Goal: Task Accomplishment & Management: Manage account settings

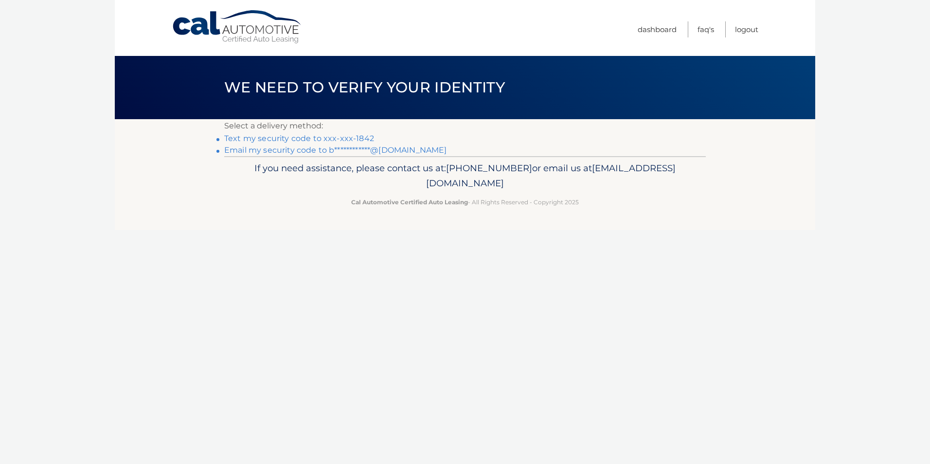
click at [345, 137] on link "Text my security code to xxx-xxx-1842" at bounding box center [299, 138] width 150 height 9
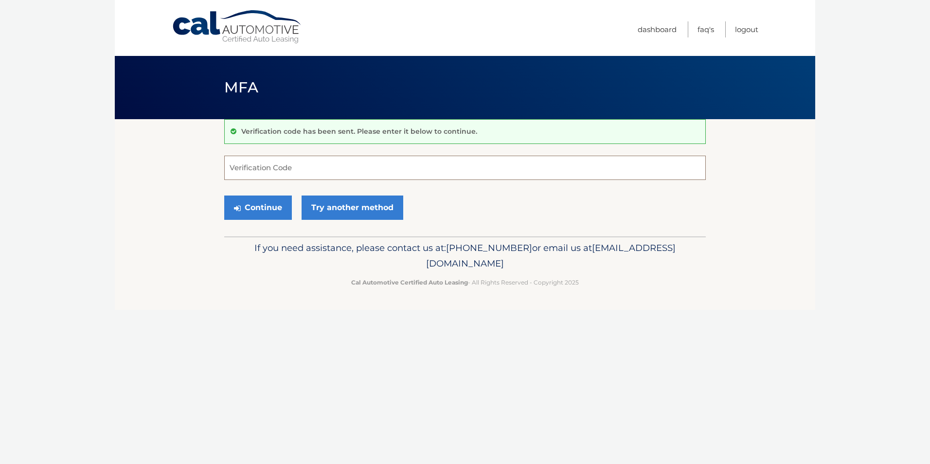
click at [298, 172] on input "Verification Code" at bounding box center [465, 168] width 482 height 24
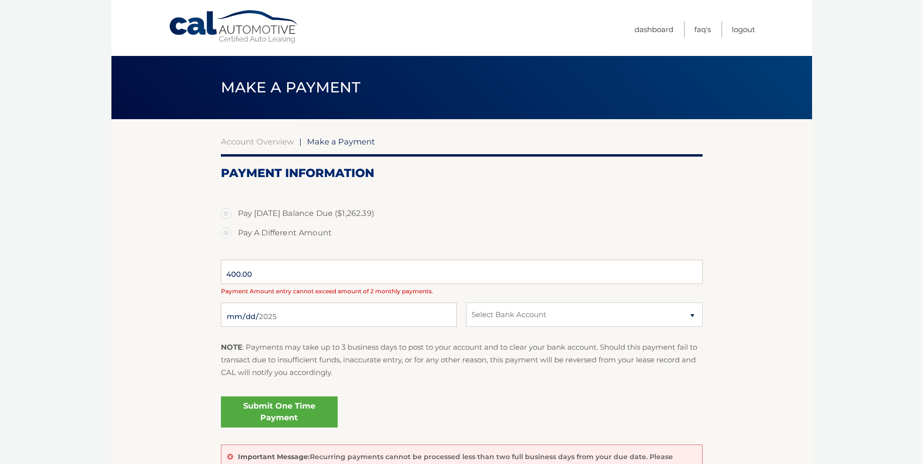
select select "YmUxNDViYWMtYzg5Yi00OTM2LTgxZjEtY2QzNGI2Njc1ZjVh"
